Goal: Task Accomplishment & Management: Use online tool/utility

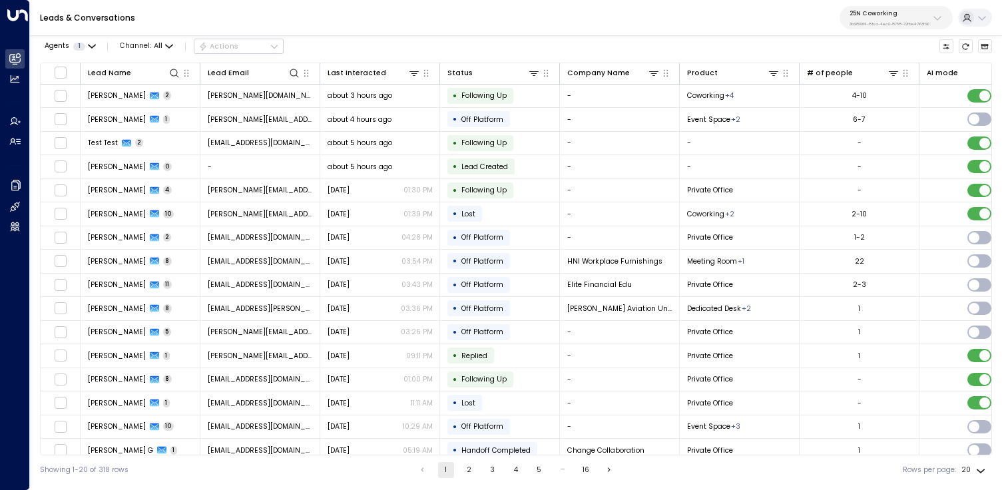
click at [942, 17] on icon at bounding box center [937, 18] width 11 height 11
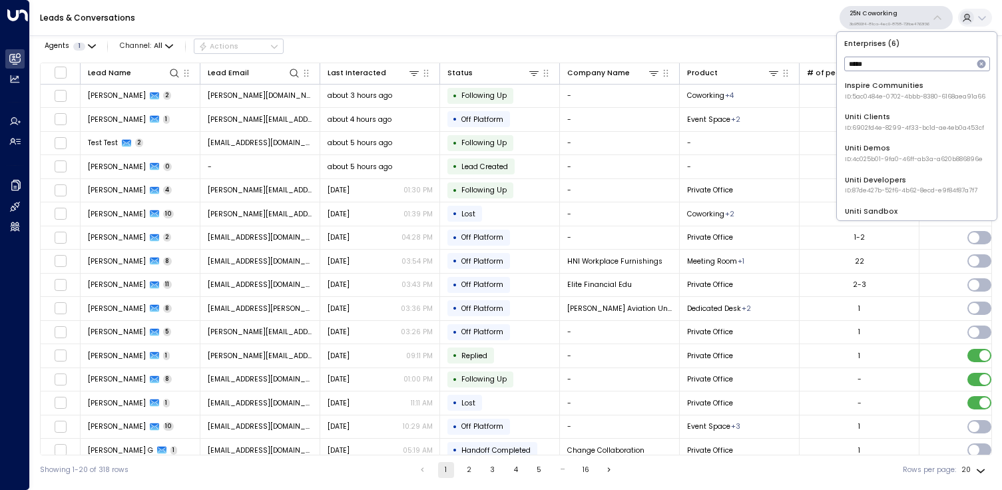
type input "*****"
click at [873, 149] on div "Uniti Demos ID: 4c025b01-9fa0-46ff-ab3a-a620b886896e" at bounding box center [914, 153] width 138 height 21
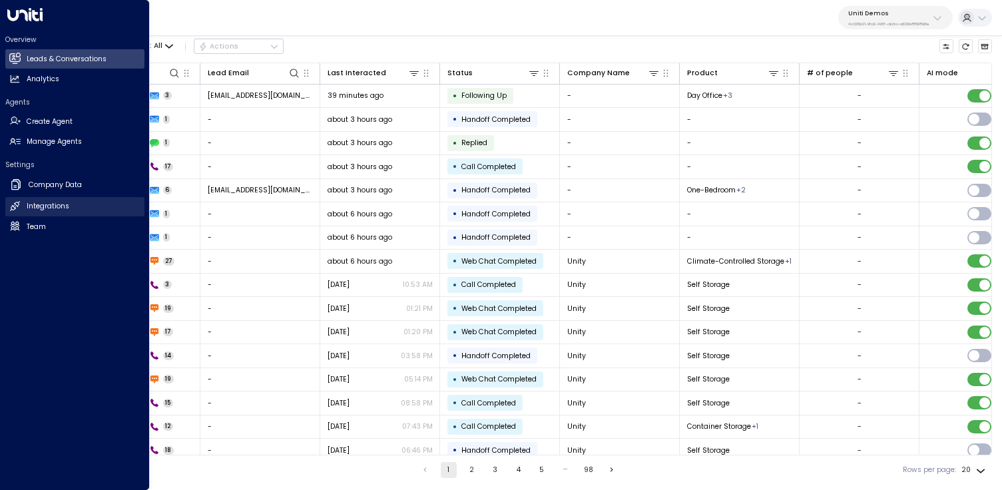
click at [56, 210] on h2 "Integrations" at bounding box center [48, 206] width 43 height 11
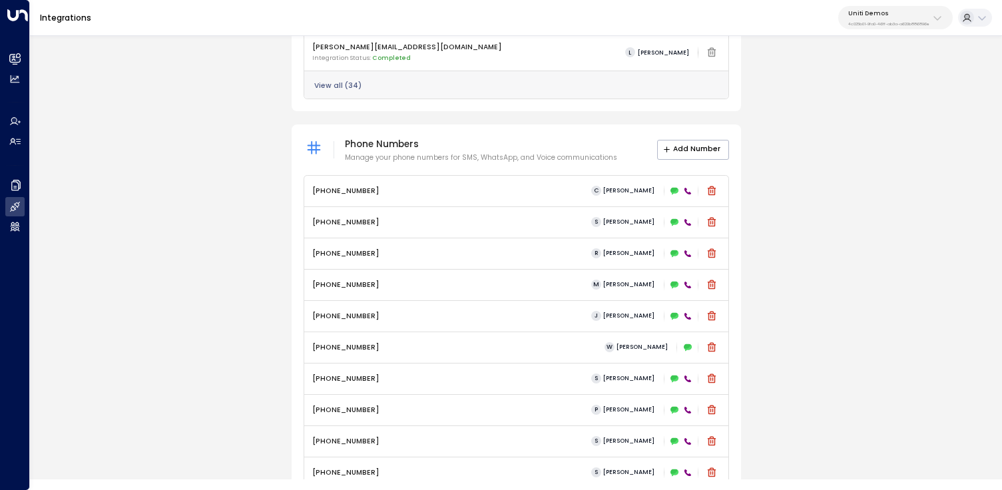
scroll to position [473, 0]
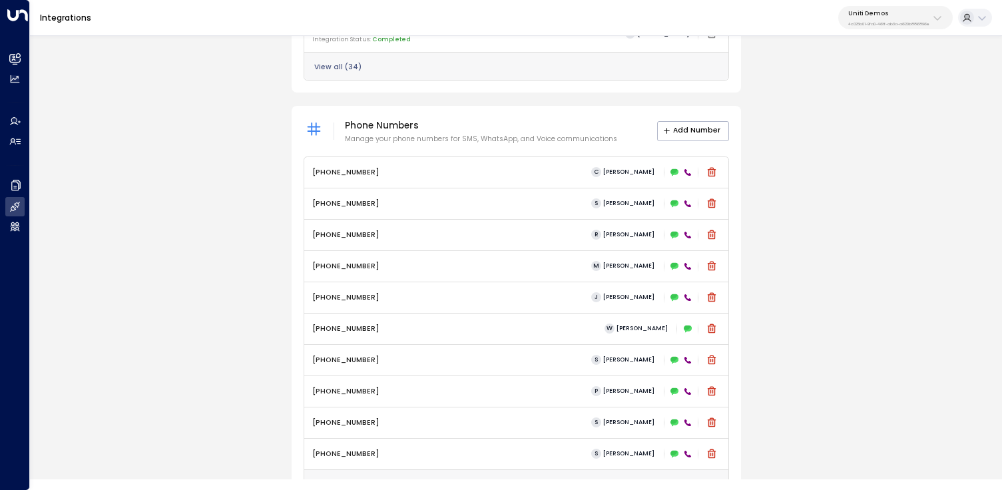
scroll to position [709, 0]
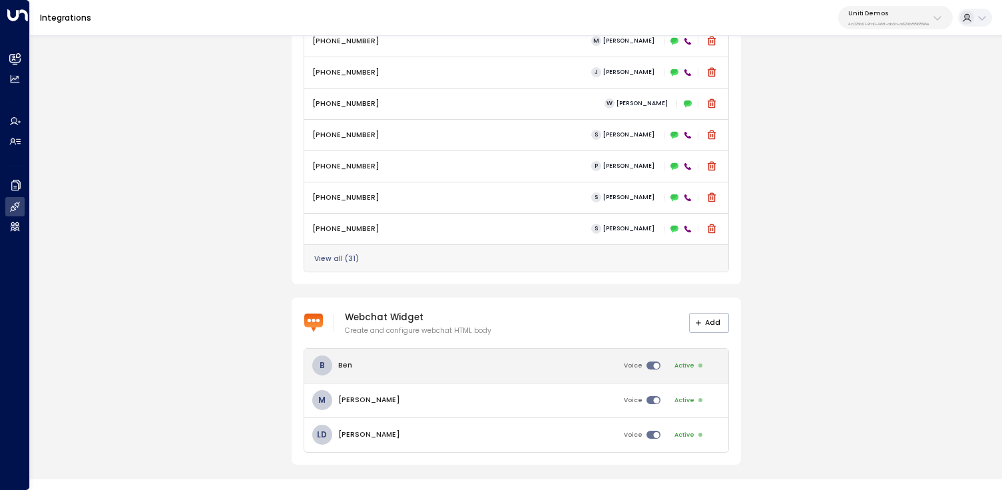
click at [548, 362] on div "B Ben Voice Active" at bounding box center [516, 366] width 424 height 34
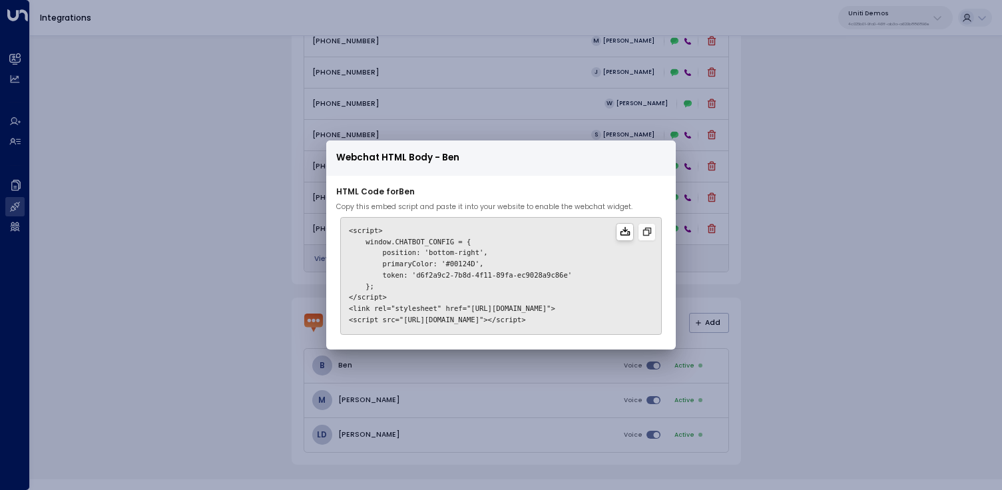
click at [629, 236] on icon at bounding box center [625, 231] width 11 height 11
click at [778, 294] on div "Webchat HTML Body - Ben HTML Code for Ben Copy this embed script and paste it i…" at bounding box center [501, 245] width 1002 height 490
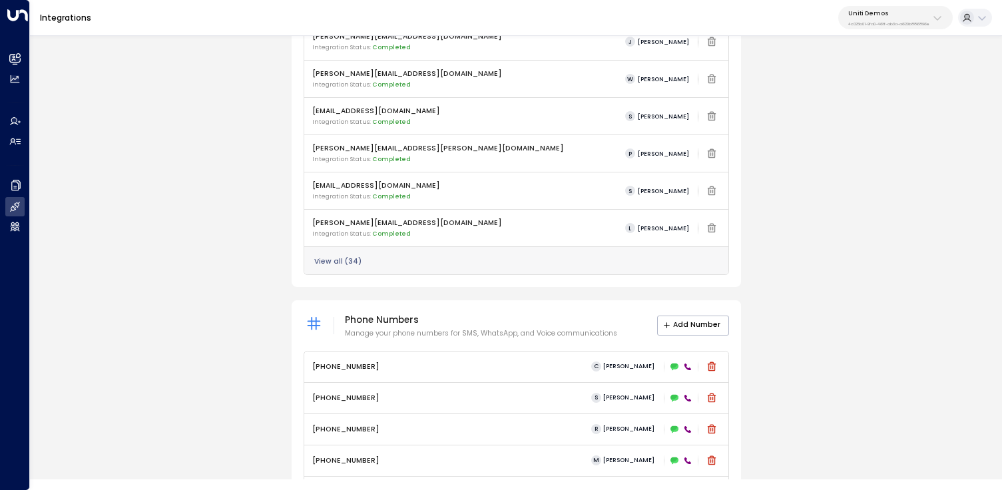
scroll to position [330, 0]
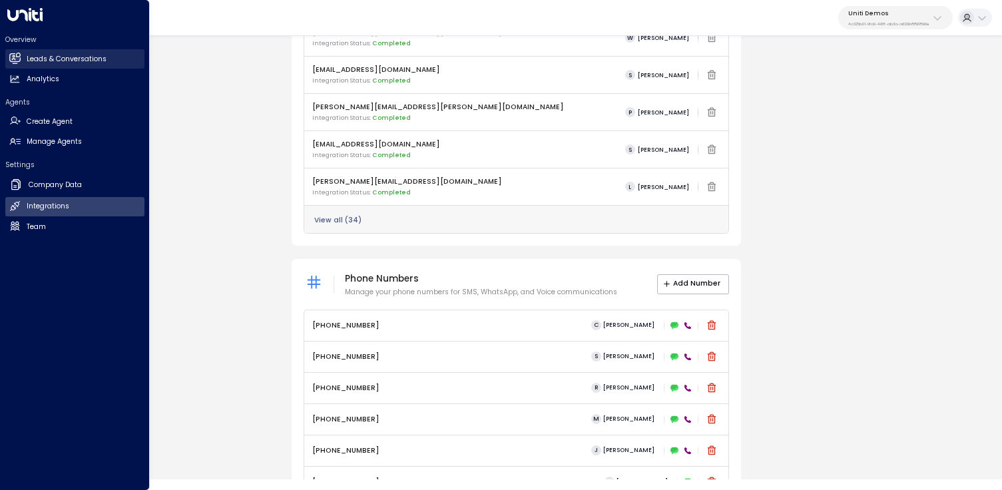
click at [48, 52] on link "Leads & Conversations Leads & Conversations" at bounding box center [74, 58] width 139 height 19
